Goal: Transaction & Acquisition: Purchase product/service

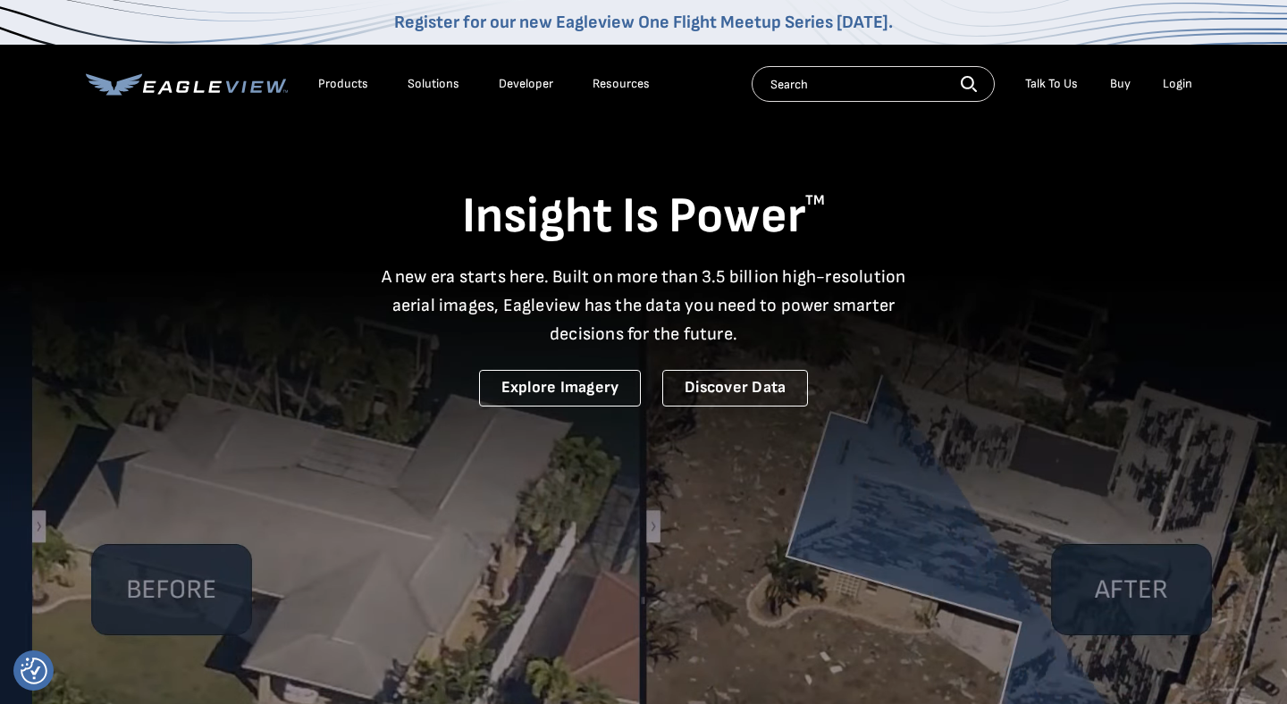
click at [1176, 88] on div "Login" at bounding box center [1176, 84] width 29 height 16
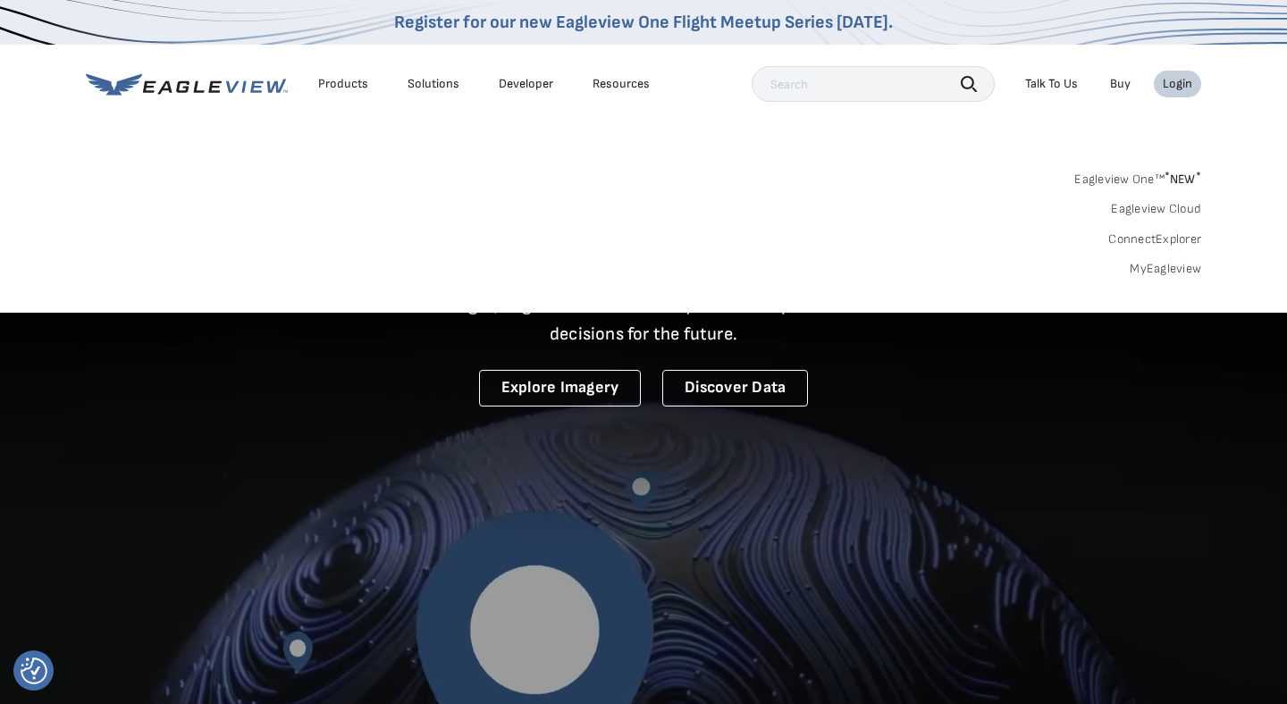
click at [1146, 269] on link "MyEagleview" at bounding box center [1164, 269] width 71 height 16
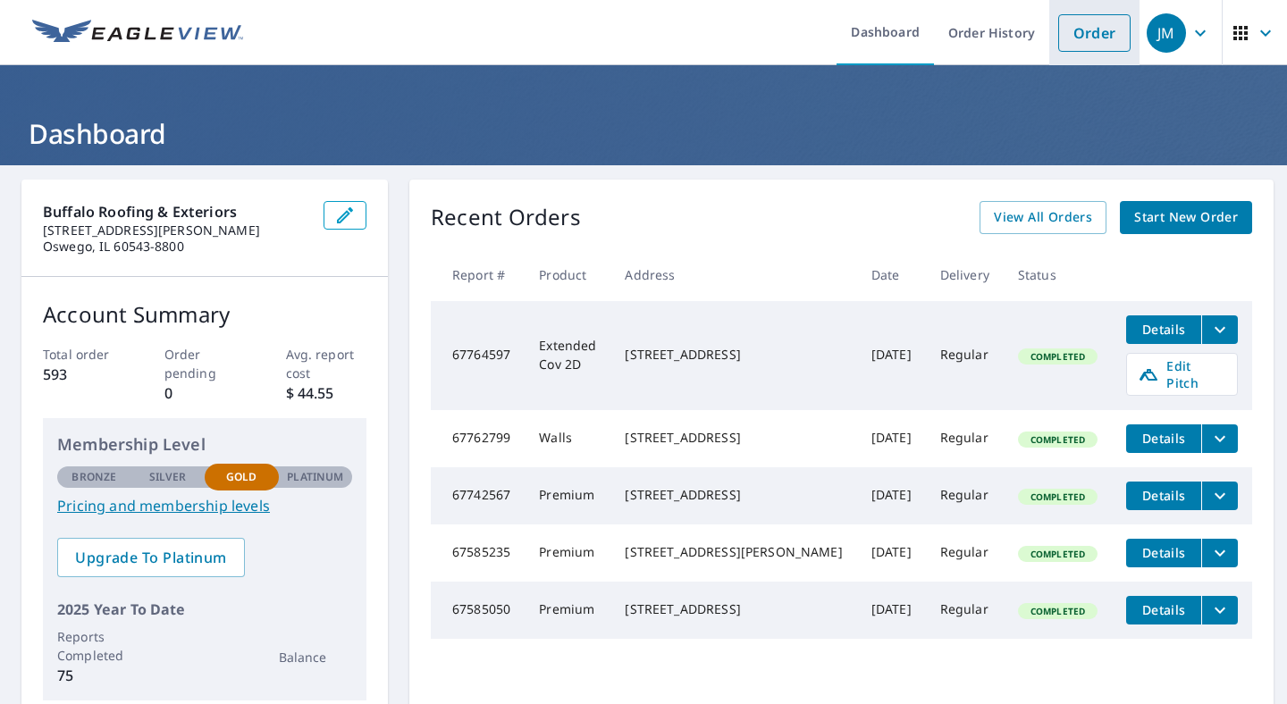
click at [1100, 40] on link "Order" at bounding box center [1094, 33] width 72 height 38
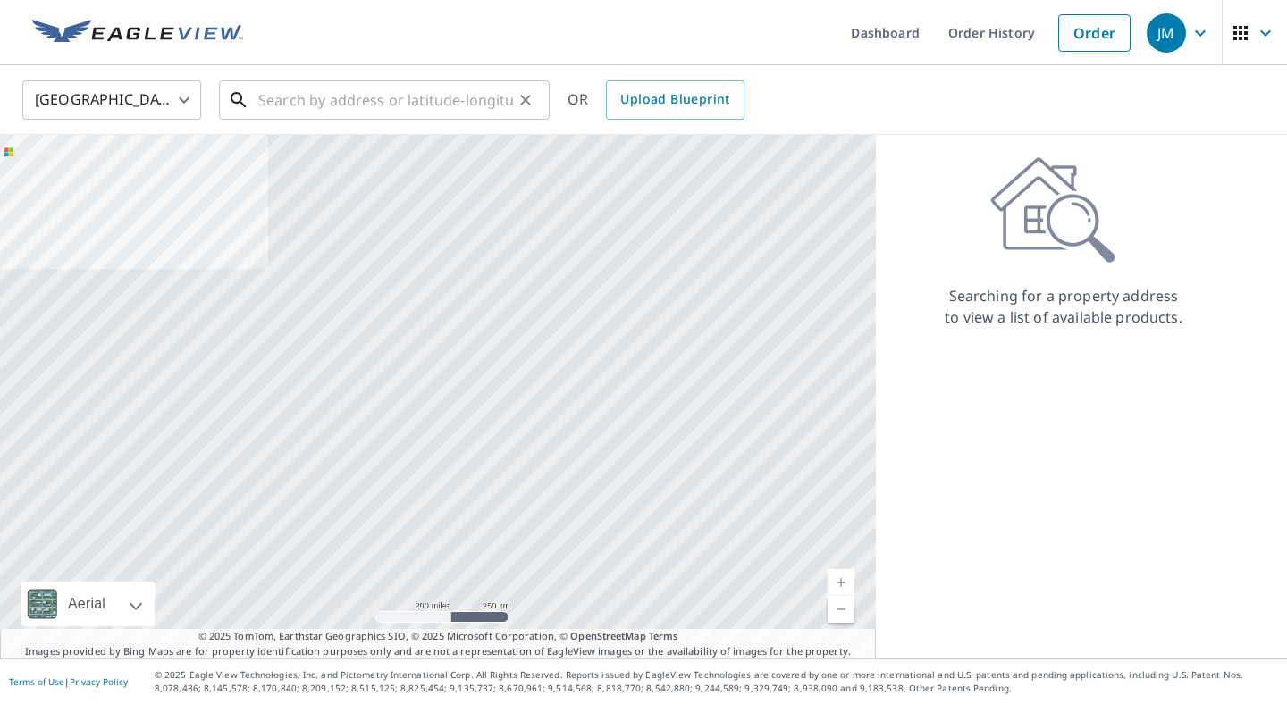
click at [286, 81] on input "text" at bounding box center [385, 100] width 255 height 50
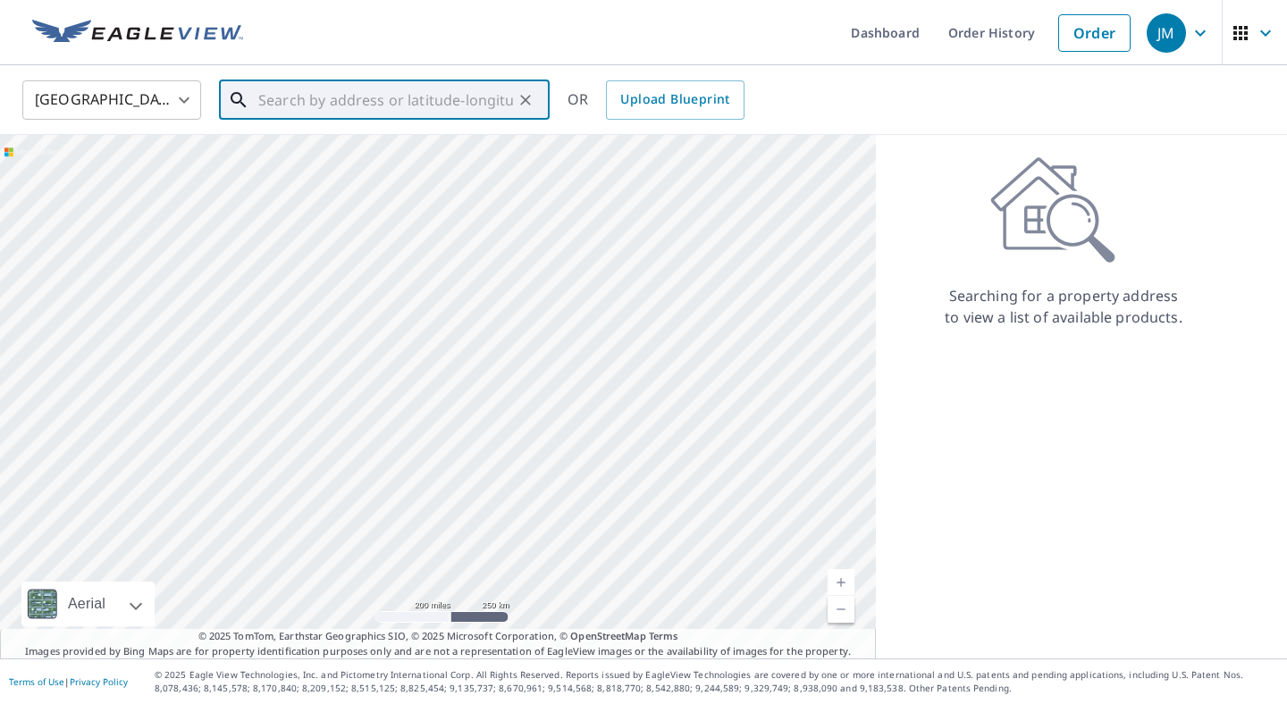
paste input "2976 Chevy Chase Lane Naperville, Illinois 60564"
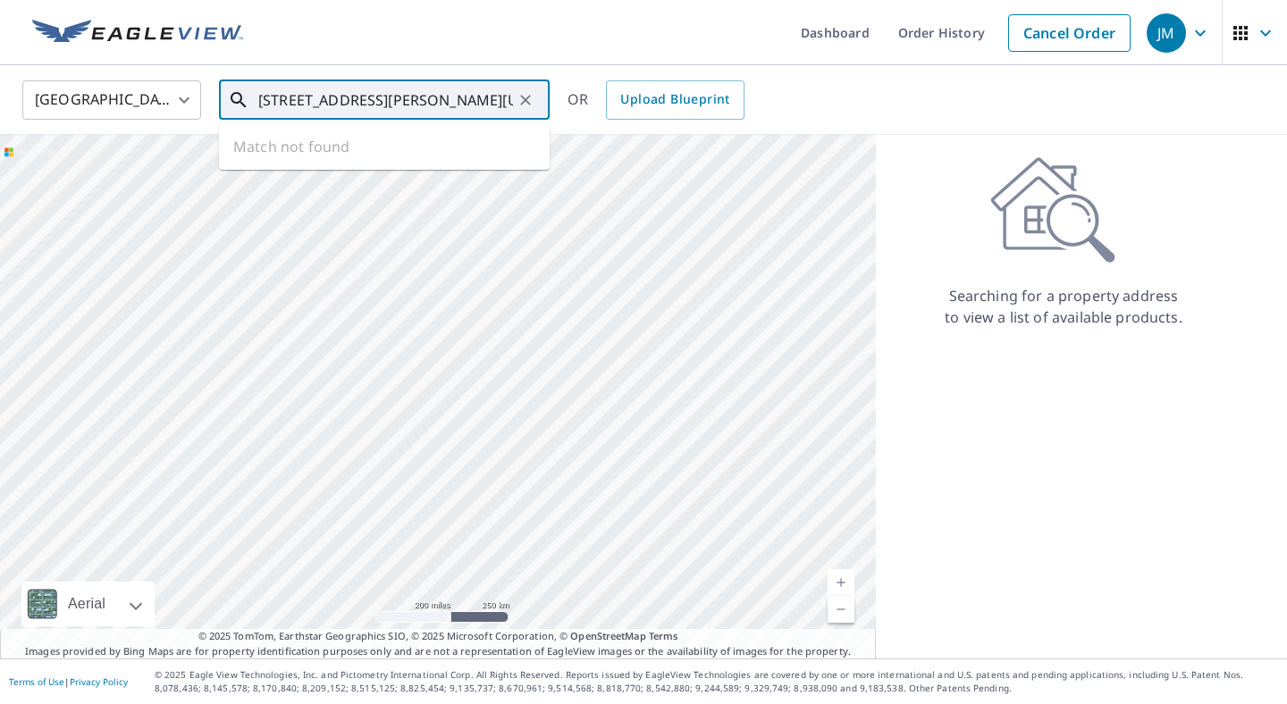
scroll to position [0, 77]
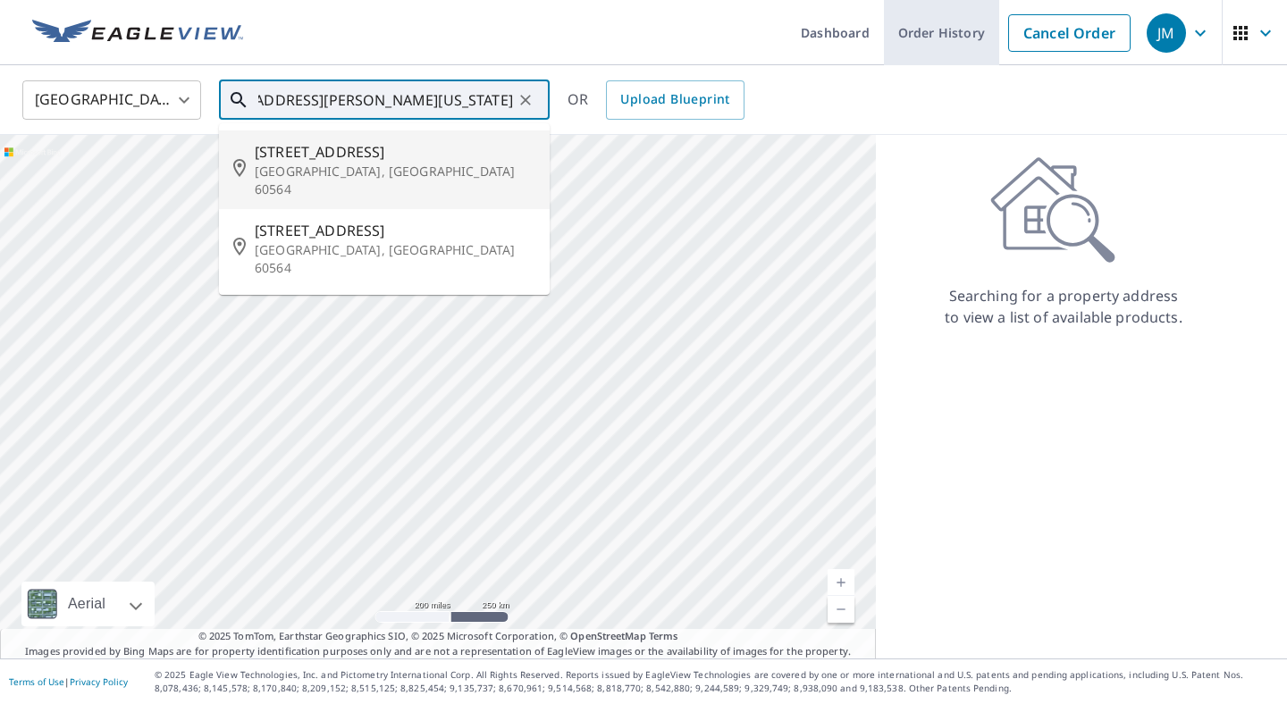
type input "2976 Chevy Chase Lane Naperville, Illinois 60564"
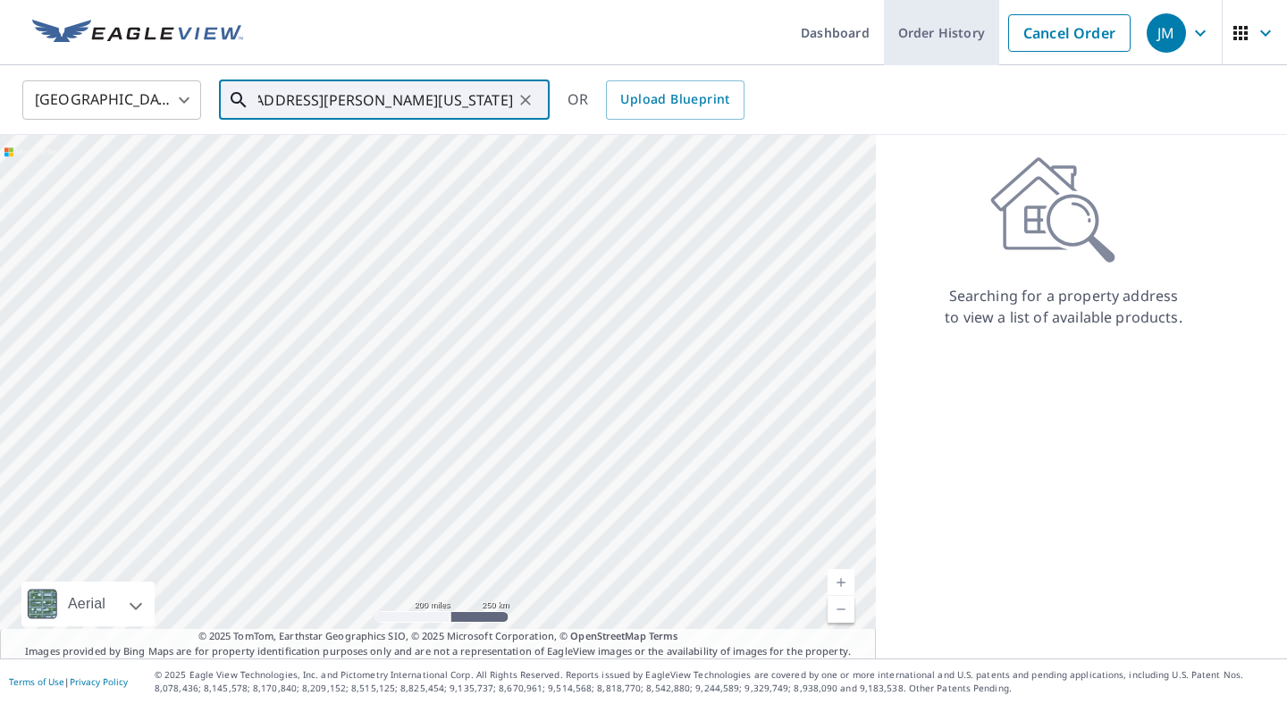
scroll to position [0, 0]
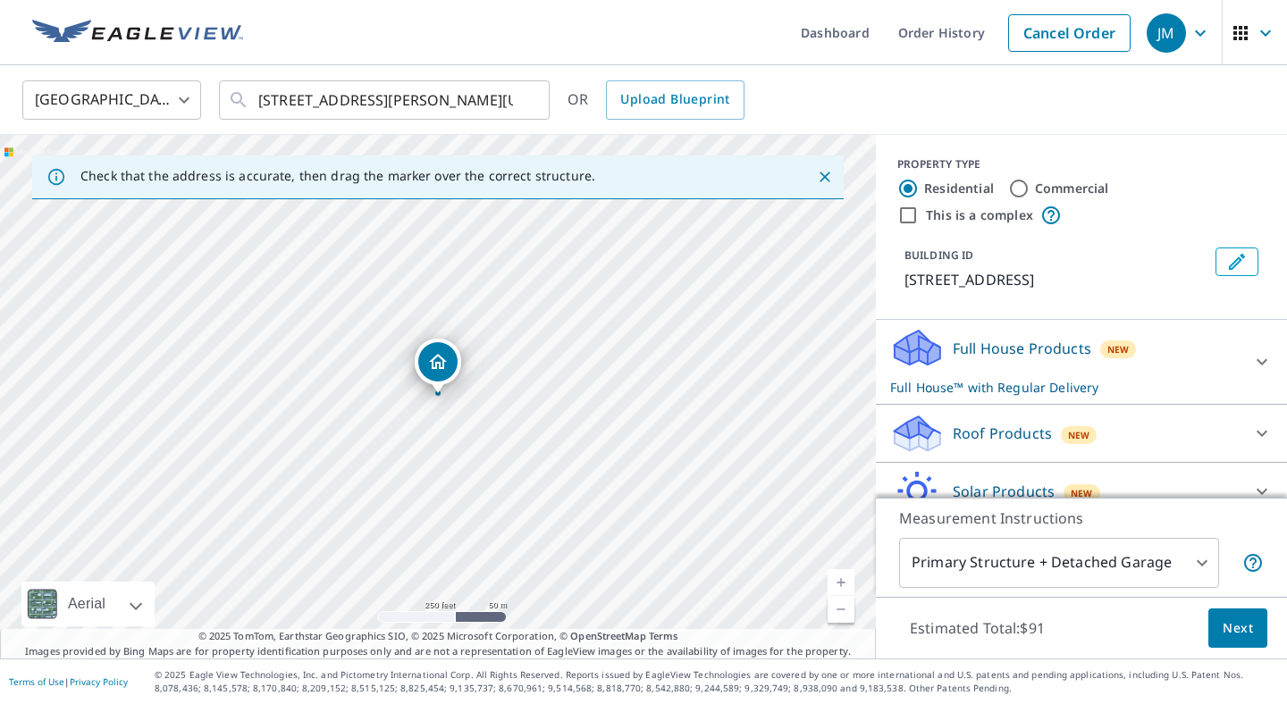
click at [1065, 343] on p "Full House Products" at bounding box center [1021, 348] width 138 height 21
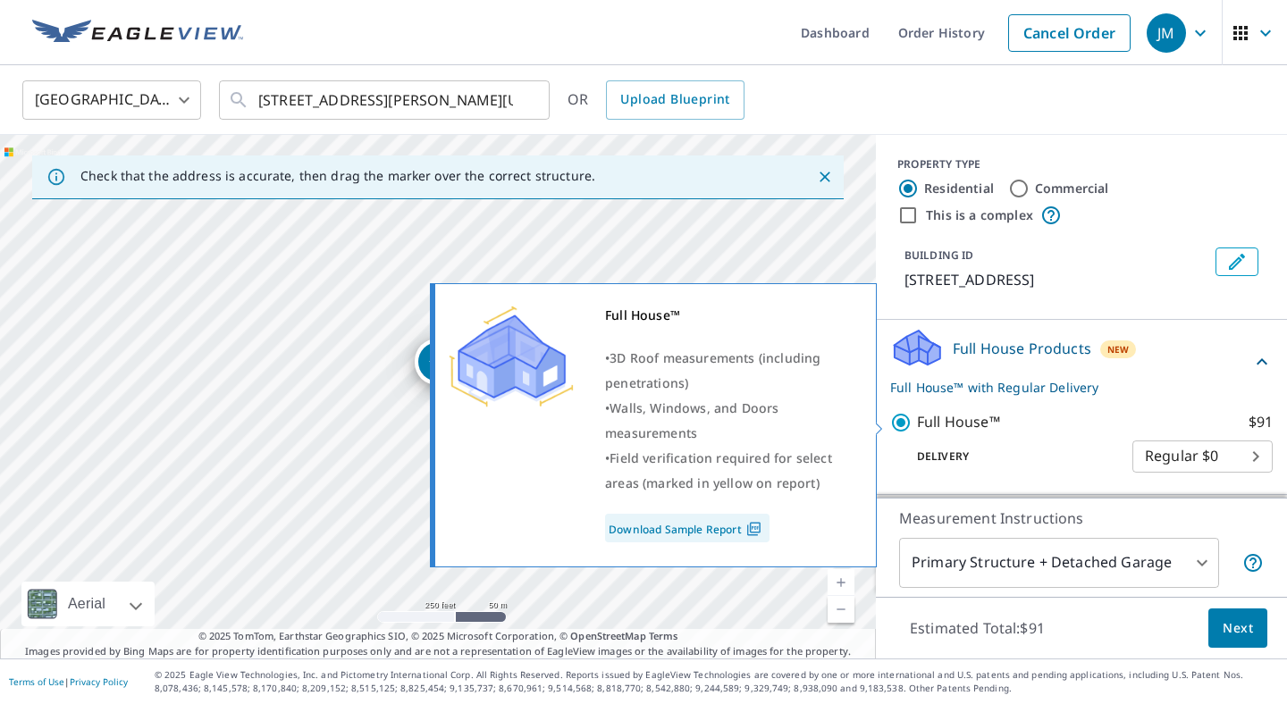
click at [906, 415] on input "Full House™ $91" at bounding box center [903, 422] width 27 height 21
checkbox input "false"
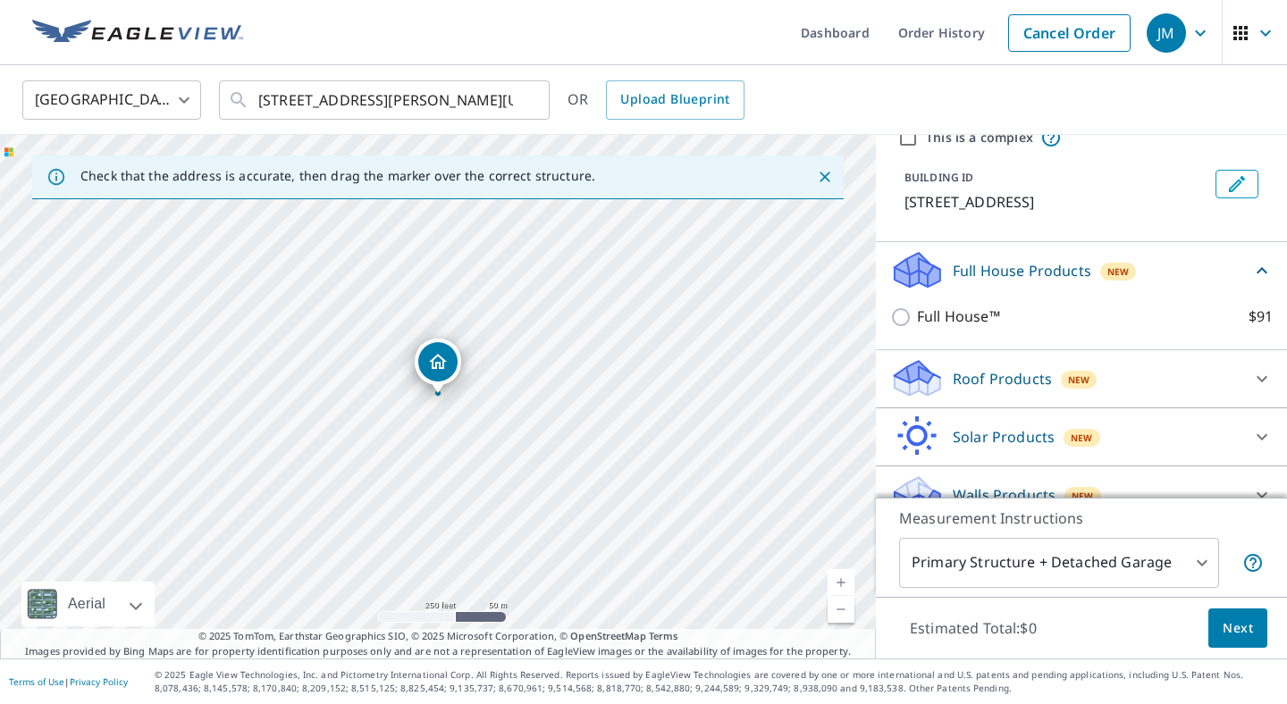
scroll to position [105, 0]
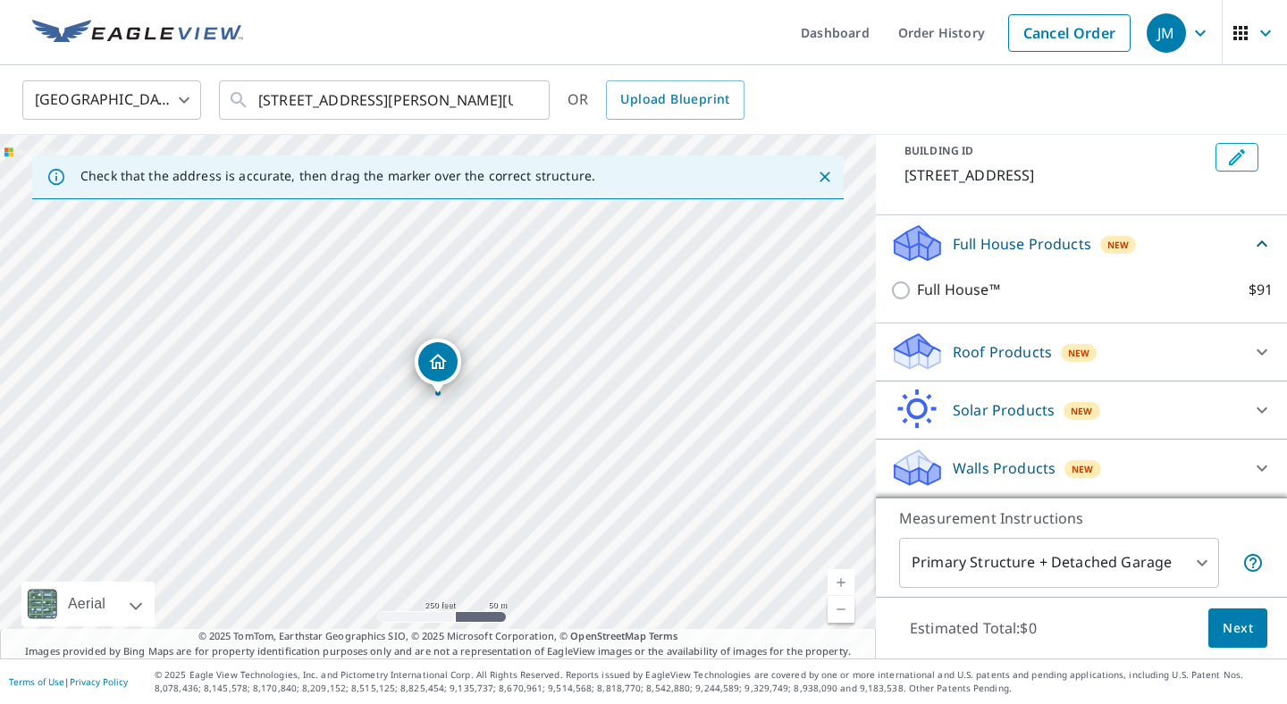
click at [912, 363] on icon at bounding box center [914, 360] width 9 height 16
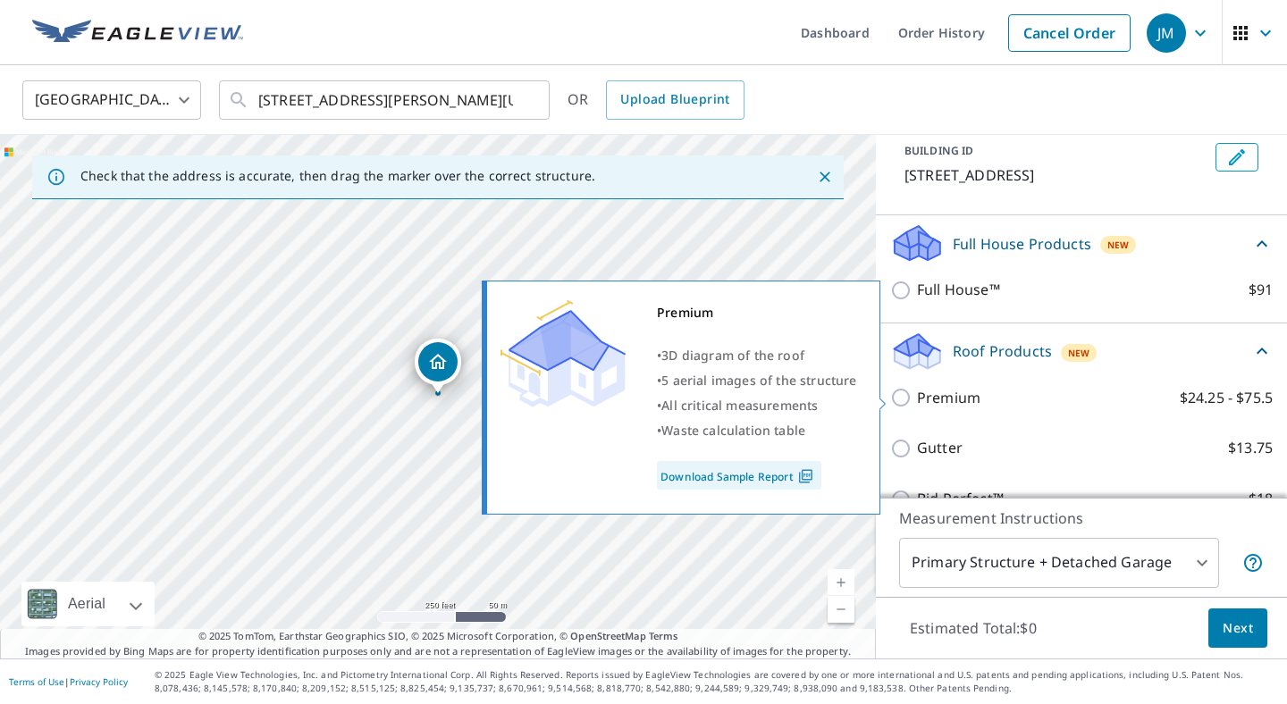
click at [898, 391] on input "Premium $24.25 - $75.5" at bounding box center [903, 397] width 27 height 21
checkbox input "true"
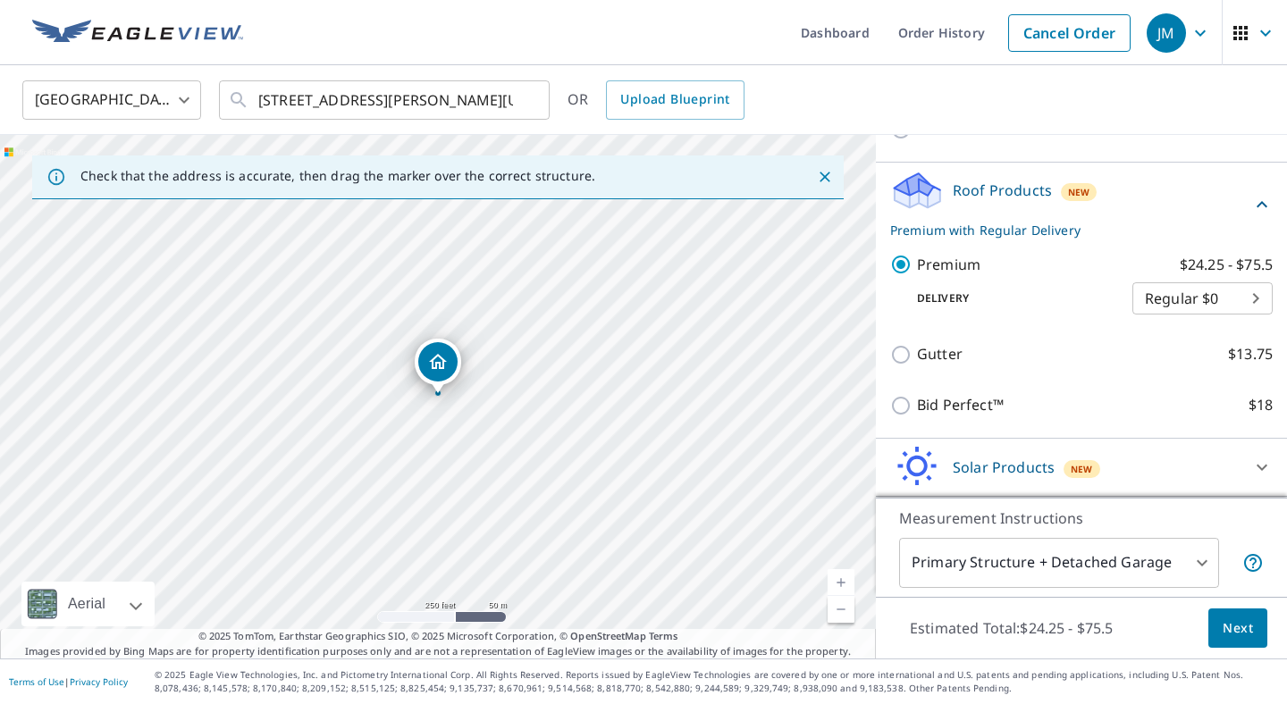
scroll to position [273, 0]
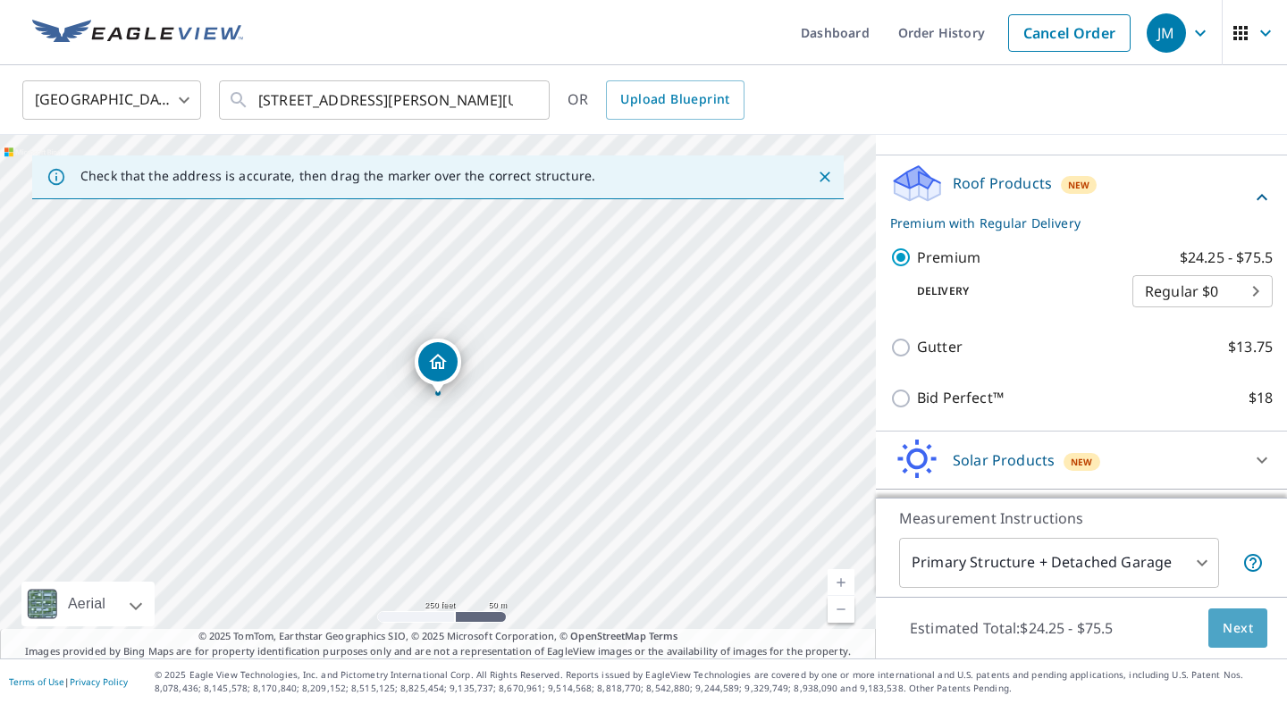
click at [1227, 629] on span "Next" at bounding box center [1237, 628] width 30 height 22
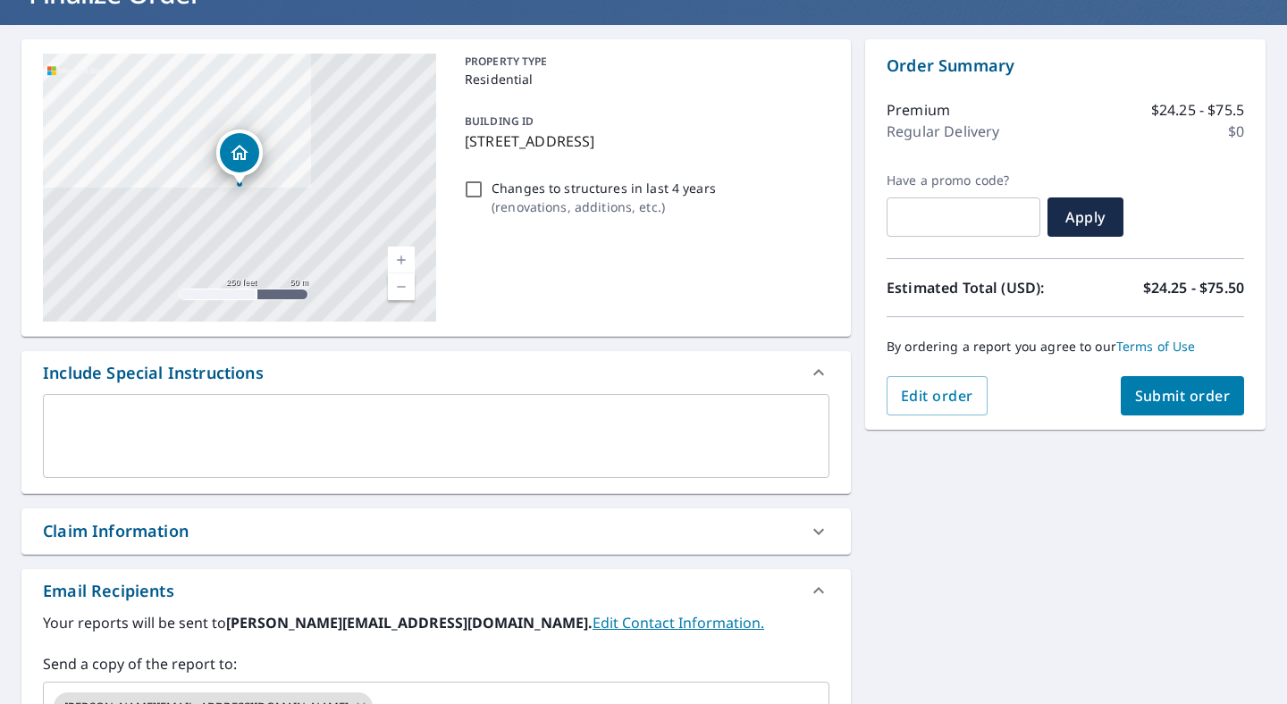
scroll to position [175, 0]
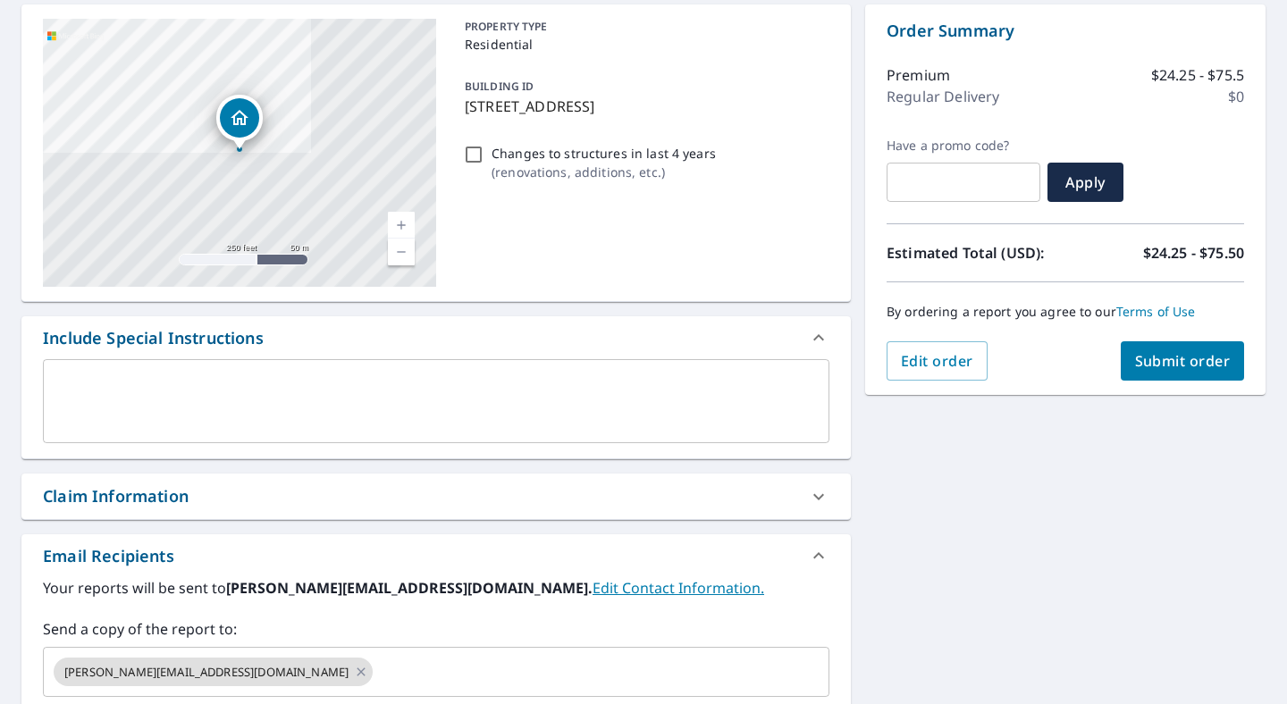
click at [134, 499] on div "Claim Information" at bounding box center [116, 496] width 146 height 24
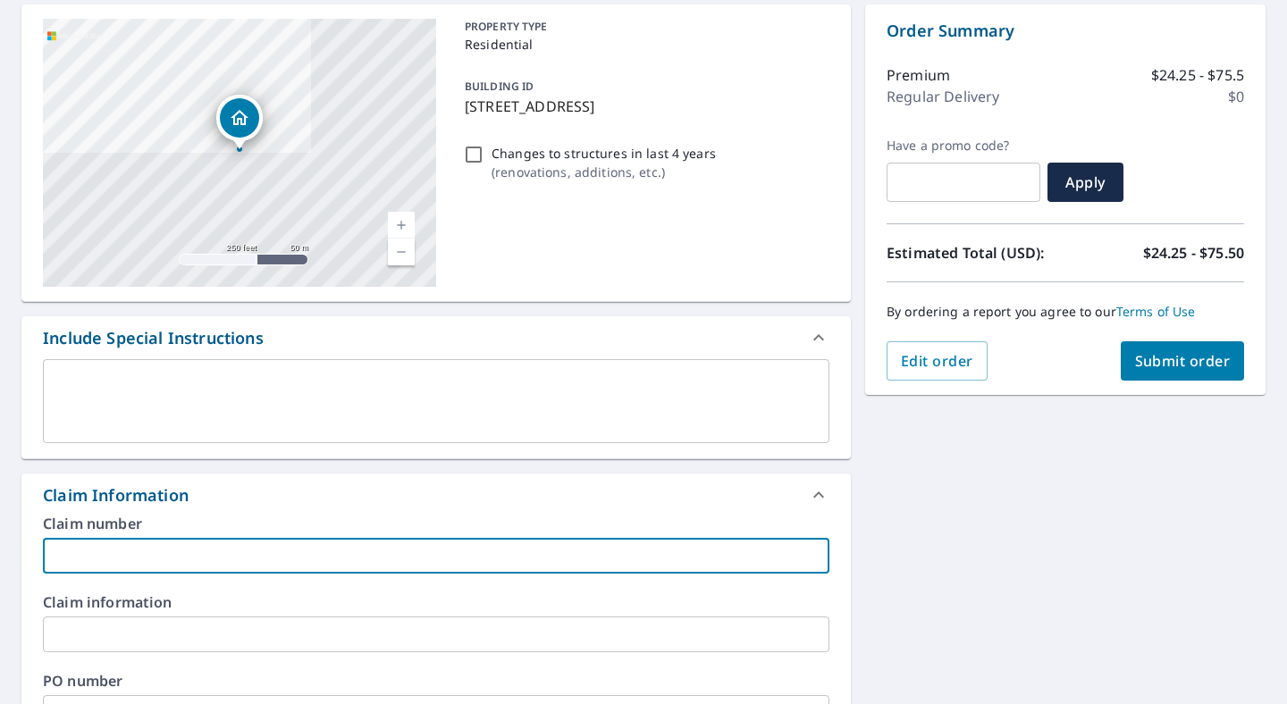
click at [130, 540] on input "text" at bounding box center [436, 556] width 786 height 36
paste input "Carolynn Homstead"
type input "Carolynn Homstead"
click at [1182, 361] on span "Submit order" at bounding box center [1183, 361] width 96 height 20
